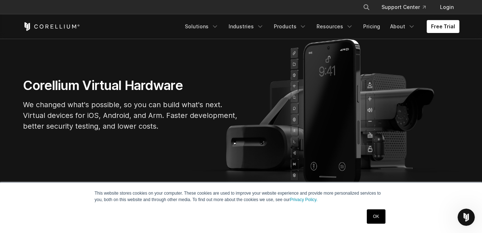
click at [373, 217] on link "OK" at bounding box center [376, 217] width 18 height 14
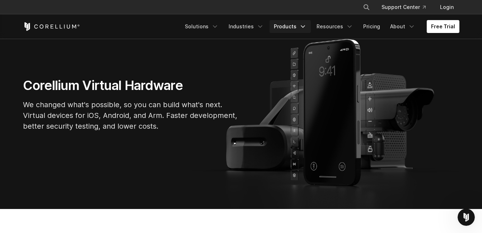
click at [306, 23] on link "Products" at bounding box center [289, 26] width 41 height 13
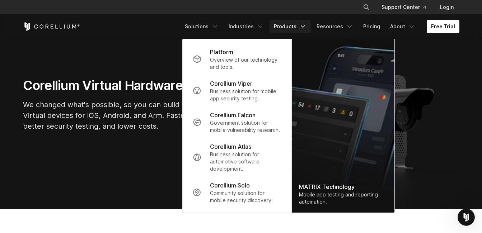
click at [445, 23] on link "Free Trial" at bounding box center [443, 26] width 33 height 13
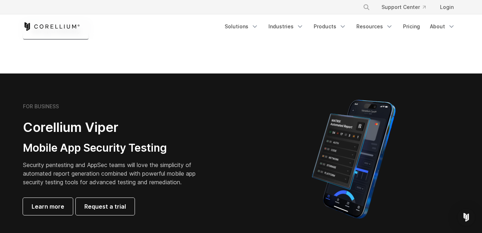
click at [130, 134] on h2 "Corellium Viper" at bounding box center [115, 127] width 184 height 16
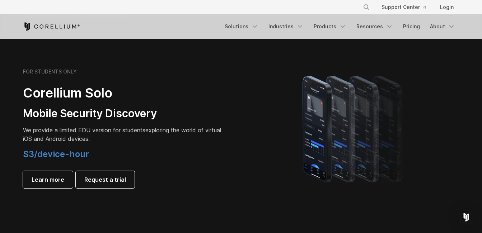
scroll to position [513, 0]
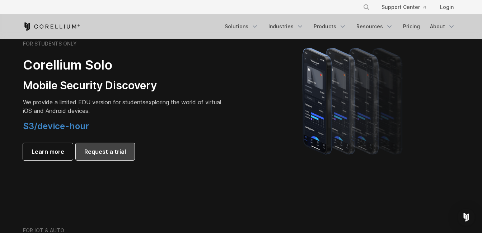
click at [102, 156] on span "Request a trial" at bounding box center [105, 151] width 42 height 9
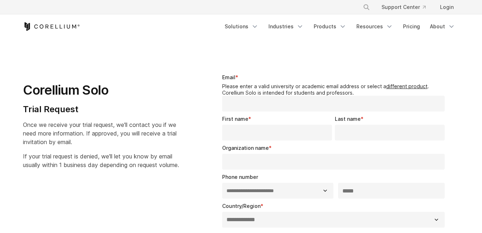
select select "**"
click at [267, 110] on input "Email *" at bounding box center [333, 104] width 223 height 16
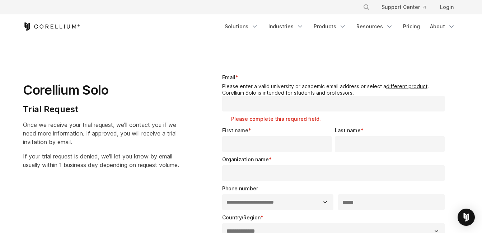
click at [423, 114] on fieldset "Email * Please enter a valid university or academic email address or select a d…" at bounding box center [335, 100] width 226 height 53
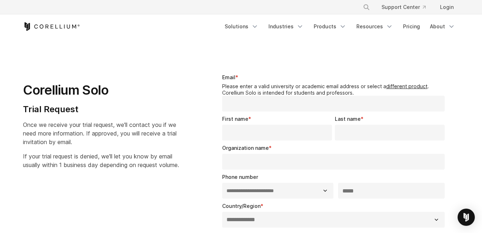
click at [378, 107] on input "Email *" at bounding box center [333, 104] width 223 height 16
